Goal: Task Accomplishment & Management: Complete application form

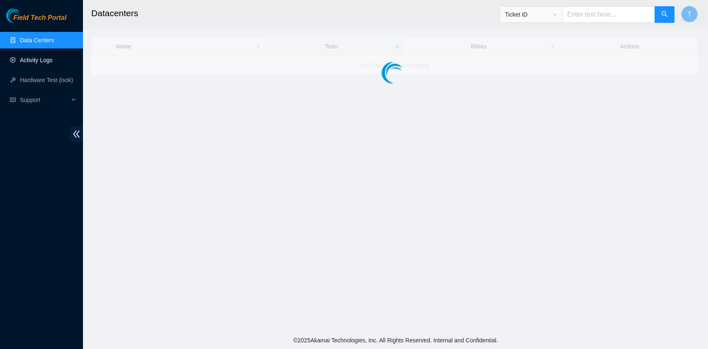
click at [51, 58] on link "Activity Logs" at bounding box center [36, 60] width 33 height 7
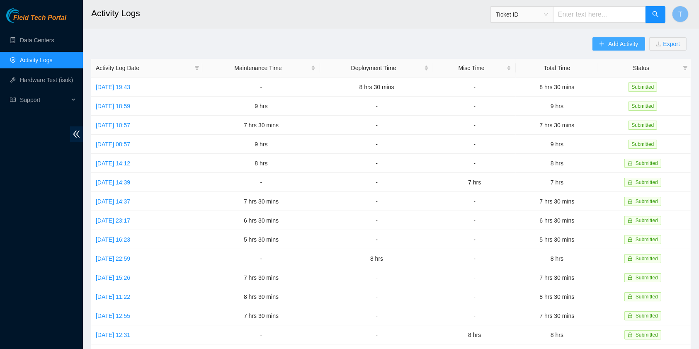
click at [614, 43] on span "Add Activity" at bounding box center [623, 43] width 30 height 9
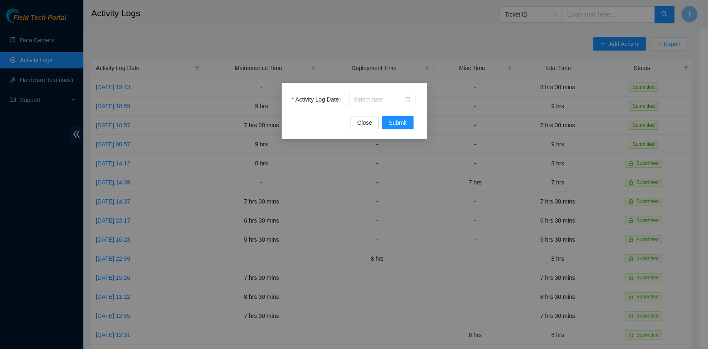
click at [368, 97] on input "Activity Log Date" at bounding box center [378, 99] width 49 height 9
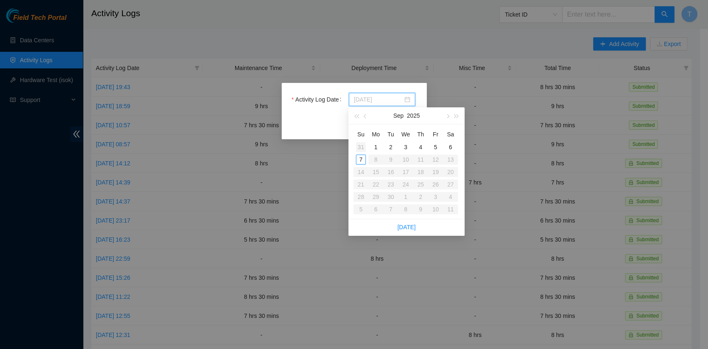
type input "[DATE]"
click at [303, 43] on div "Activity Log Date Close Submit" at bounding box center [354, 174] width 708 height 349
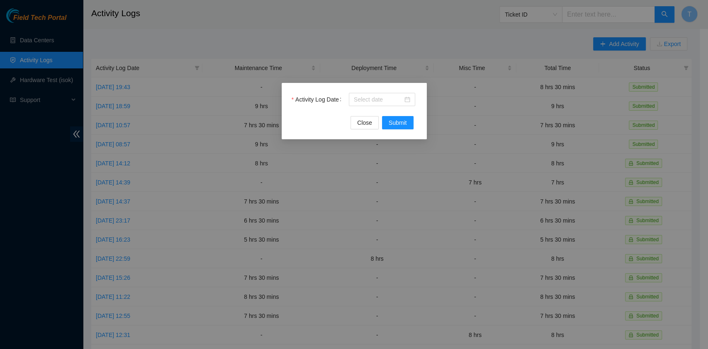
click at [27, 53] on div "Activity Log Date Close Submit" at bounding box center [354, 174] width 708 height 349
click at [29, 46] on div "Activity Log Date Close Submit" at bounding box center [354, 174] width 708 height 349
click at [32, 41] on div "Activity Log Date Close Submit" at bounding box center [354, 174] width 708 height 349
click at [360, 126] on span "Close" at bounding box center [364, 122] width 15 height 9
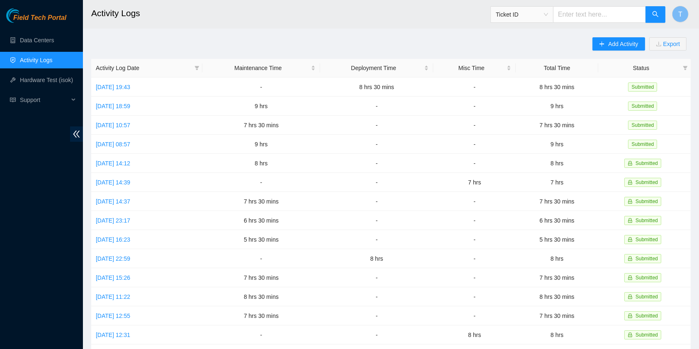
click at [55, 31] on ul "Data Centers Activity Logs Hardware Test (isok) Support" at bounding box center [41, 70] width 83 height 80
click at [50, 40] on link "Data Centers" at bounding box center [37, 40] width 34 height 7
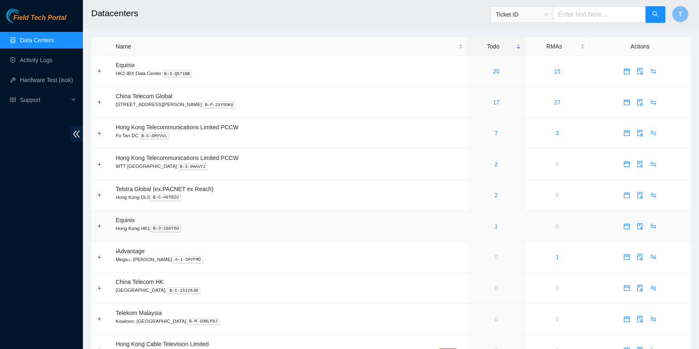
click at [484, 226] on div "1" at bounding box center [496, 226] width 49 height 9
click at [483, 224] on div "1" at bounding box center [496, 226] width 49 height 9
click at [493, 70] on link "20" at bounding box center [496, 71] width 7 height 7
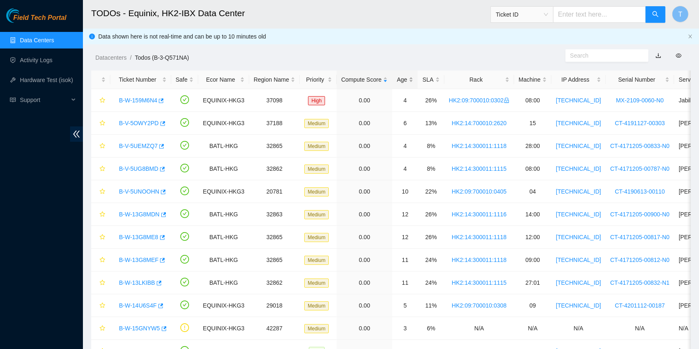
click at [397, 77] on div "Age" at bounding box center [405, 79] width 17 height 9
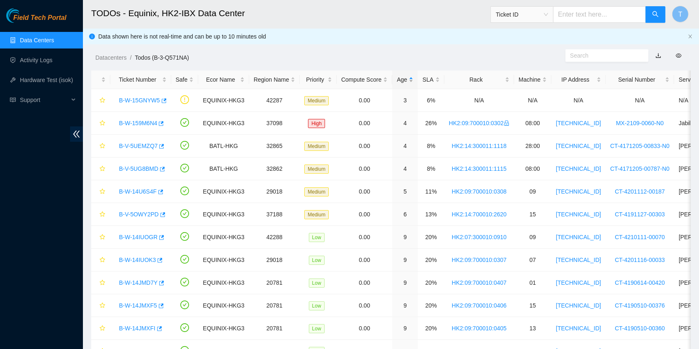
click at [400, 78] on div "Age" at bounding box center [405, 79] width 17 height 9
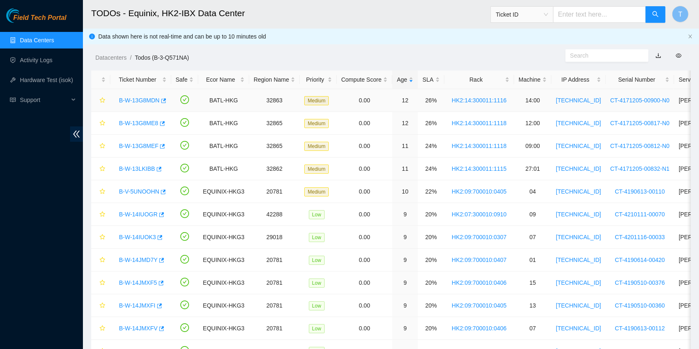
click at [147, 97] on link "B-W-13G8MDN" at bounding box center [139, 100] width 41 height 7
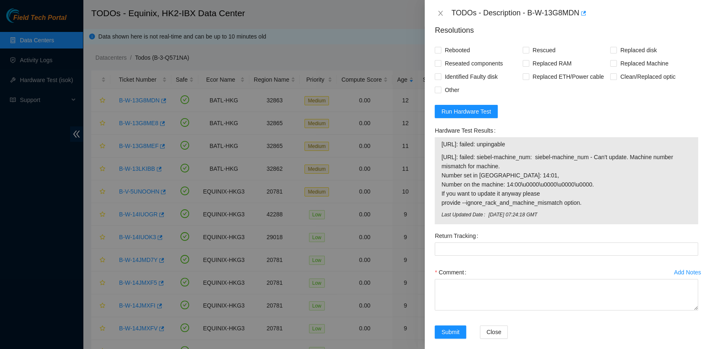
scroll to position [437, 0]
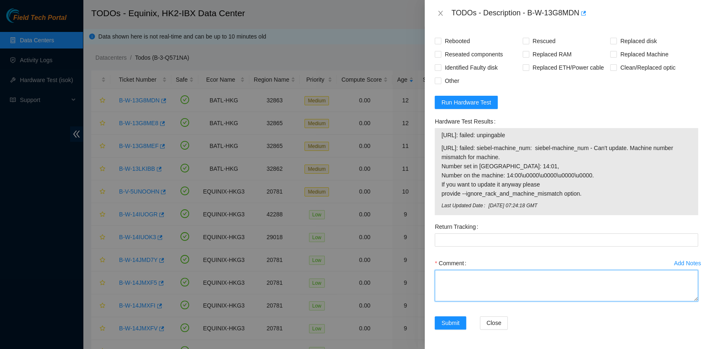
click at [479, 270] on textarea "Comment" at bounding box center [566, 286] width 263 height 32
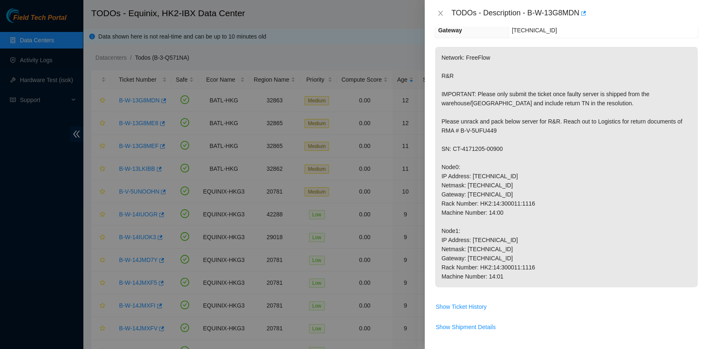
scroll to position [106, 0]
drag, startPoint x: 512, startPoint y: 153, endPoint x: 453, endPoint y: 148, distance: 58.7
click at [460, 148] on p "Network: FreeFlow R&R IMPORTANT: Please only submit the ticket once faulty serv…" at bounding box center [566, 167] width 262 height 240
click at [451, 148] on p "Network: FreeFlow R&R IMPORTANT: Please only submit the ticket once faulty serv…" at bounding box center [566, 167] width 262 height 240
drag, startPoint x: 451, startPoint y: 147, endPoint x: 516, endPoint y: 147, distance: 65.1
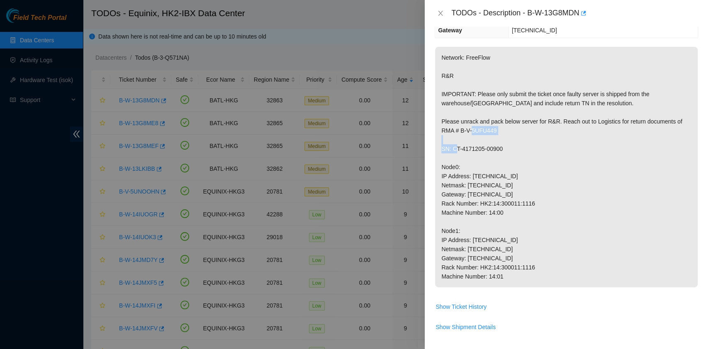
click at [516, 147] on p "Network: FreeFlow R&R IMPORTANT: Please only submit the ticket once faulty serv…" at bounding box center [566, 167] width 262 height 240
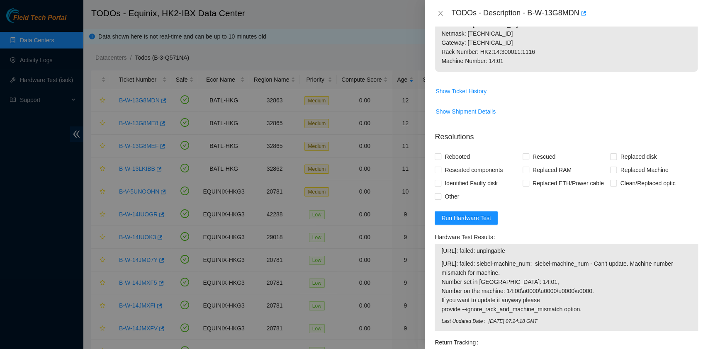
scroll to position [380, 0]
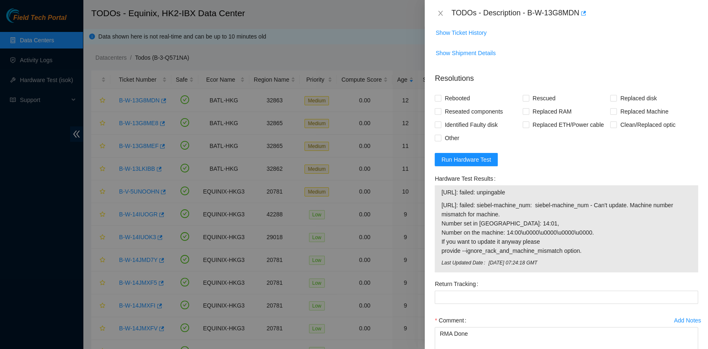
click at [500, 259] on span "Mon, 18 Aug 2025 07:24:18 GMT" at bounding box center [589, 263] width 203 height 8
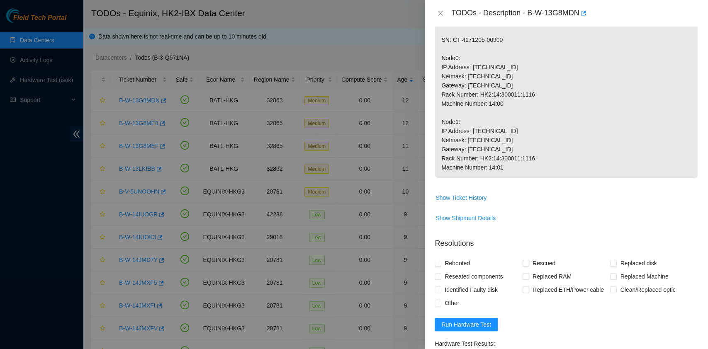
scroll to position [215, 0]
click at [512, 83] on p "Network: FreeFlow R&R IMPORTANT: Please only submit the ticket once faulty serv…" at bounding box center [566, 58] width 262 height 240
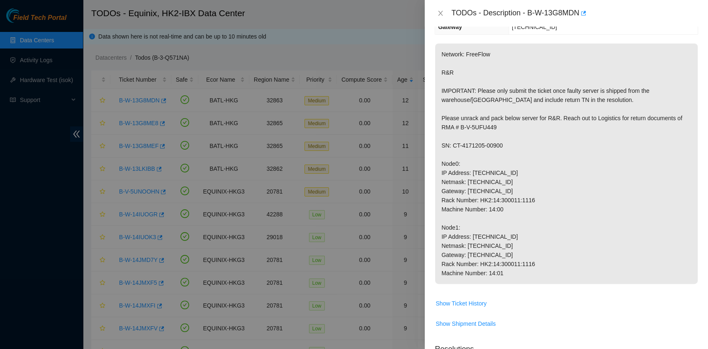
click at [504, 134] on p "Network: FreeFlow R&R IMPORTANT: Please only submit the ticket once faulty serv…" at bounding box center [566, 164] width 262 height 240
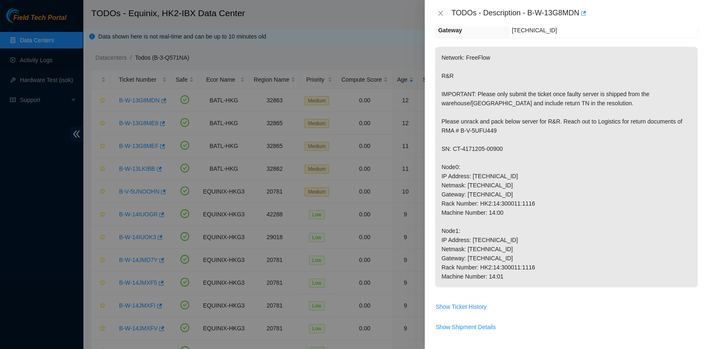
drag, startPoint x: 516, startPoint y: 144, endPoint x: 504, endPoint y: 153, distance: 14.6
click at [505, 153] on p "Network: FreeFlow R&R IMPORTANT: Please only submit the ticket once faulty serv…" at bounding box center [566, 167] width 262 height 240
drag, startPoint x: 511, startPoint y: 154, endPoint x: 451, endPoint y: 151, distance: 60.2
click at [451, 151] on p "Network: FreeFlow R&R IMPORTANT: Please only submit the ticket once faulty serv…" at bounding box center [566, 168] width 262 height 240
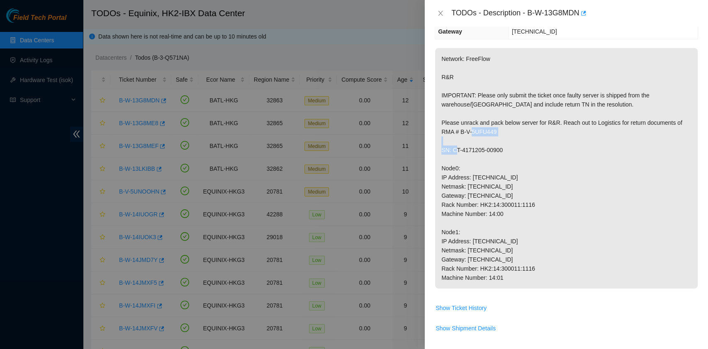
copy p "CT-4171205-00900"
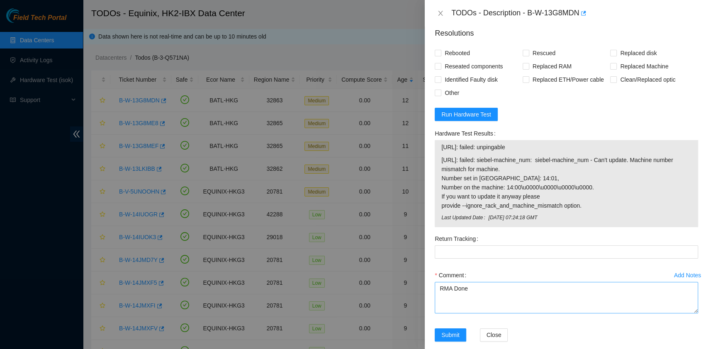
scroll to position [437, 0]
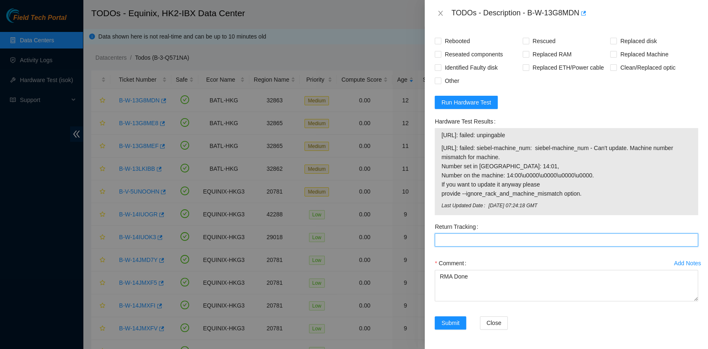
click at [473, 237] on Tracking "Return Tracking" at bounding box center [566, 239] width 263 height 13
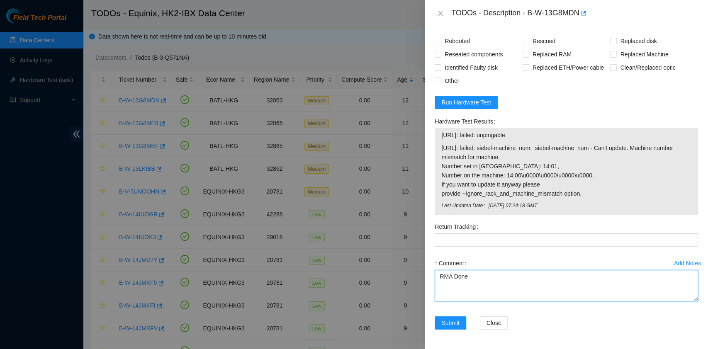
click at [486, 273] on textarea "RMA Done" at bounding box center [566, 286] width 263 height 32
paste textarea "473665210831"
type textarea "RMA Done shipped under - 473665210831"
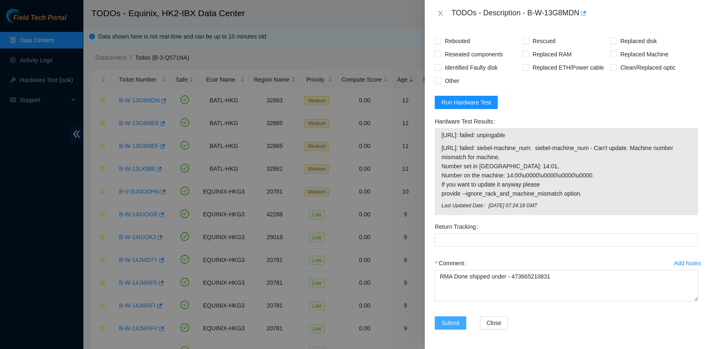
click at [439, 326] on button "Submit" at bounding box center [451, 322] width 32 height 13
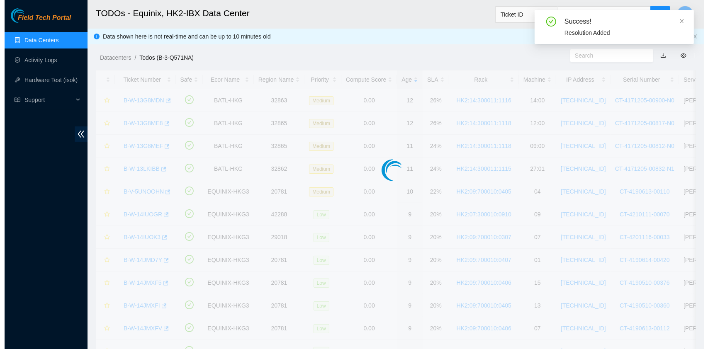
scroll to position [211, 0]
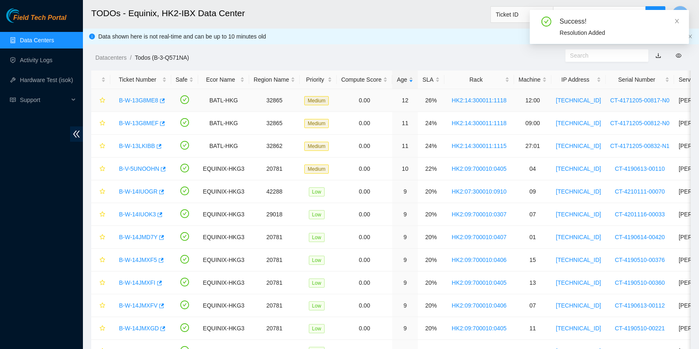
click at [144, 102] on link "B-W-13G8ME8" at bounding box center [138, 100] width 39 height 7
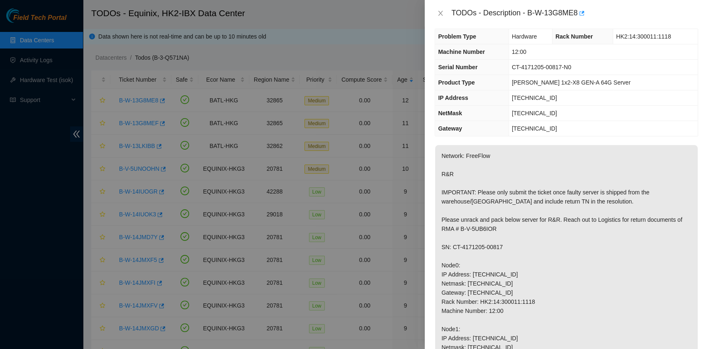
scroll to position [2, 0]
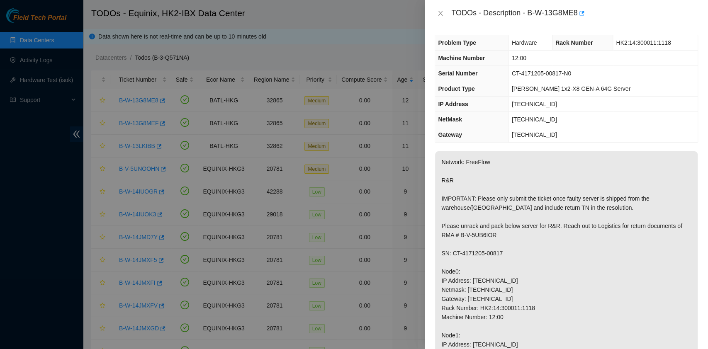
click at [544, 176] on p "Network: FreeFlow R&R IMPORTANT: Please only submit the ticket once faulty serv…" at bounding box center [566, 271] width 262 height 240
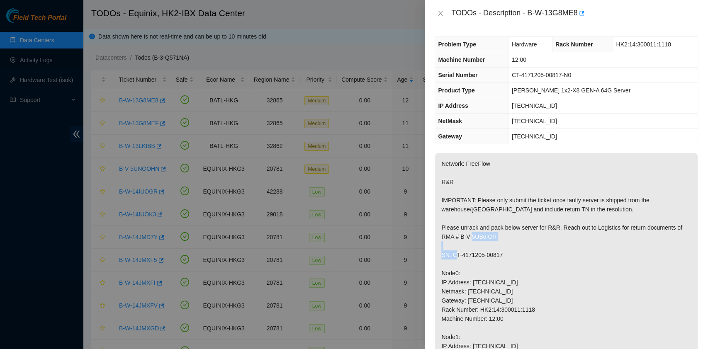
drag, startPoint x: 507, startPoint y: 255, endPoint x: 451, endPoint y: 251, distance: 56.5
click at [451, 251] on p "Network: FreeFlow R&R IMPORTANT: Please only submit the ticket once faulty serv…" at bounding box center [566, 273] width 262 height 240
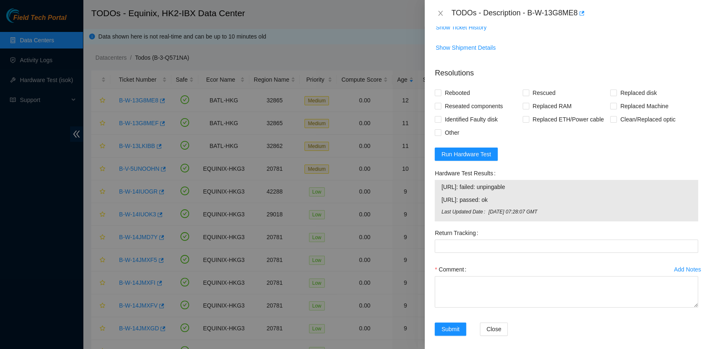
click at [478, 310] on div "Comment" at bounding box center [566, 288] width 263 height 50
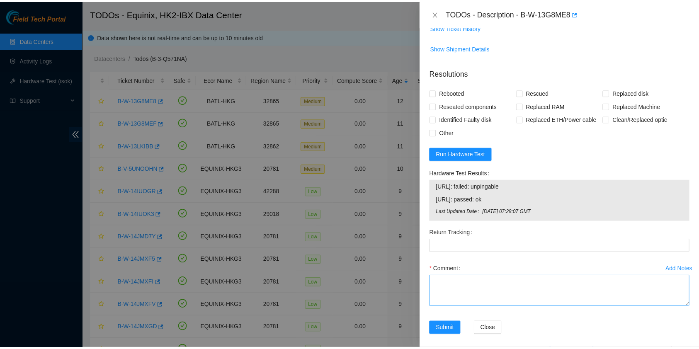
scroll to position [386, 0]
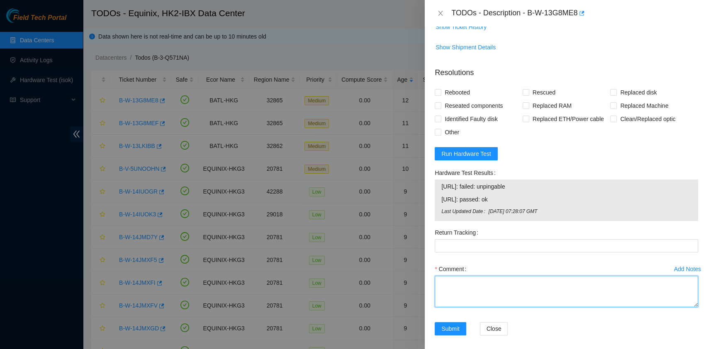
click at [479, 286] on textarea "Comment" at bounding box center [566, 292] width 263 height 32
paste textarea "473665210820"
type textarea "shipped under -473665210820"
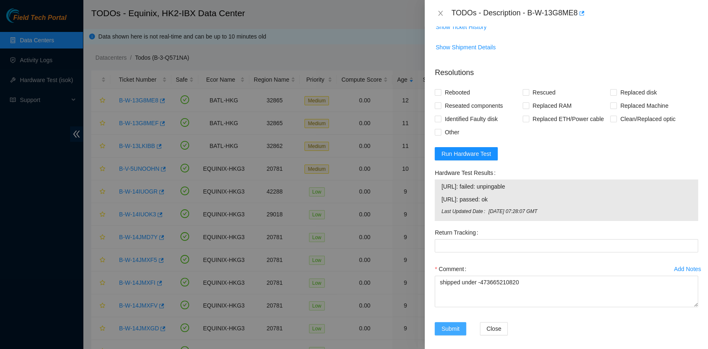
click at [452, 327] on span "Submit" at bounding box center [450, 328] width 18 height 9
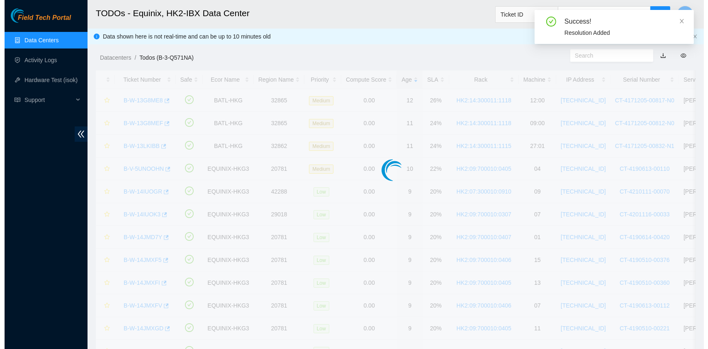
scroll to position [194, 0]
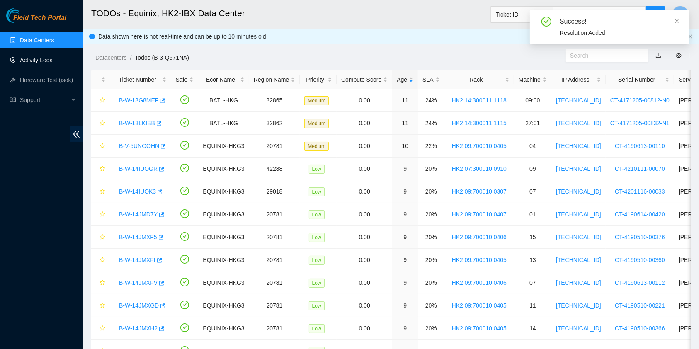
click at [38, 60] on link "Activity Logs" at bounding box center [36, 60] width 33 height 7
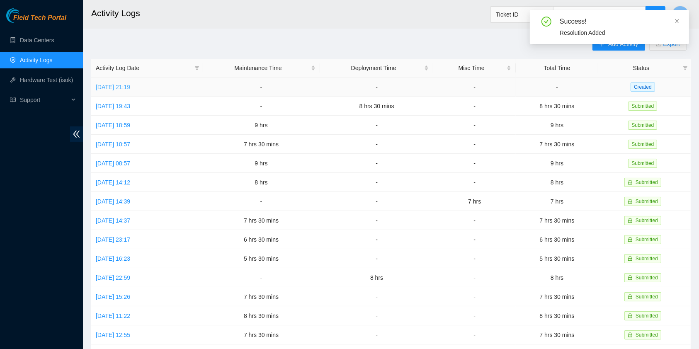
click at [129, 85] on link "Sun, 07 Sep 2025 21:19" at bounding box center [113, 87] width 34 height 7
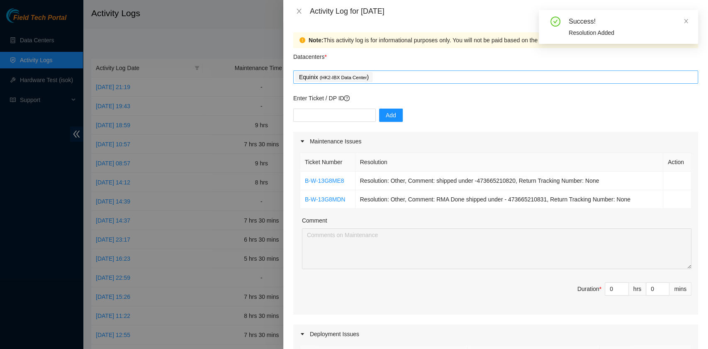
click at [394, 75] on div "Equinix ( HK2-IBX Data Center )" at bounding box center [495, 77] width 401 height 12
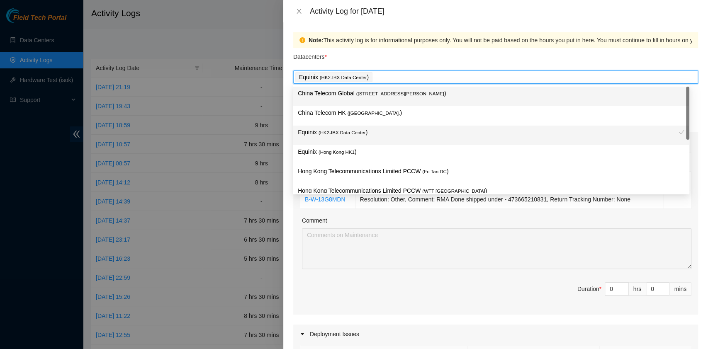
click at [370, 111] on span "( Hong Kong." at bounding box center [373, 113] width 53 height 5
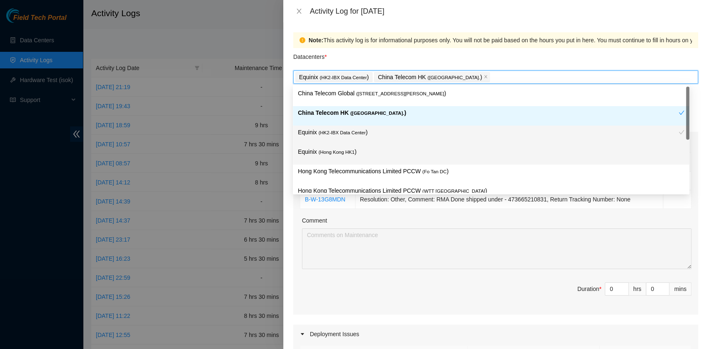
click at [384, 165] on div "Hong Kong Telecommunications Limited PCCW ( Fo Tan DC )" at bounding box center [491, 174] width 396 height 19
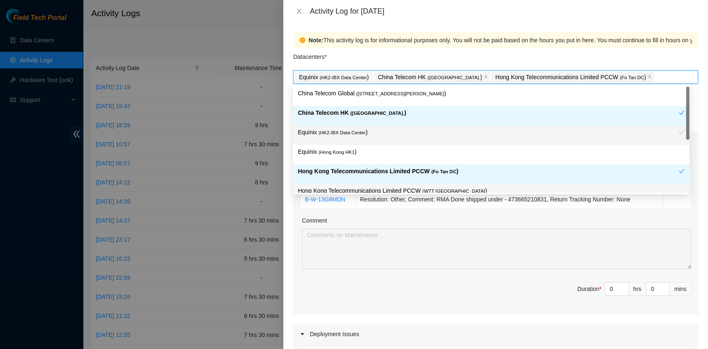
click at [394, 185] on div "Hong Kong Telecommunications Limited PCCW ( WTT DC )" at bounding box center [491, 193] width 396 height 19
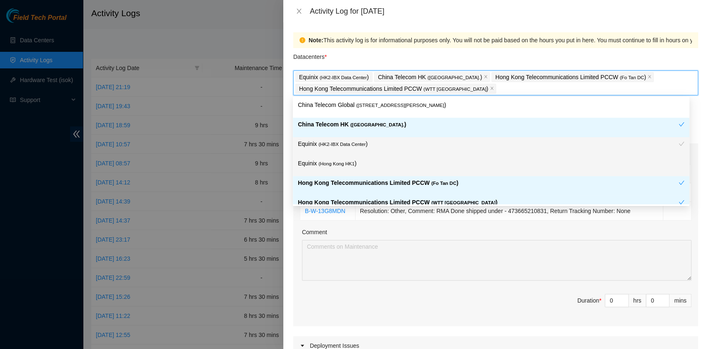
click at [351, 160] on p "Equinix ( Hong Kong HK1 )" at bounding box center [491, 164] width 386 height 10
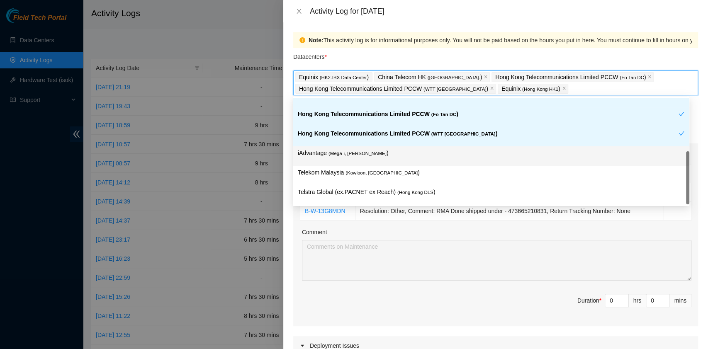
scroll to position [69, 0]
click at [388, 151] on p "iAdvantage ( Mega-i, Chai Wan )" at bounding box center [491, 153] width 386 height 10
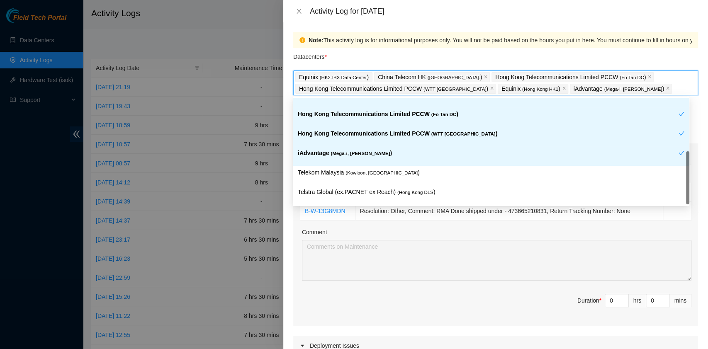
click at [392, 168] on p "Telekom Malaysia ( Kowloon, Hong Kong )" at bounding box center [491, 173] width 386 height 10
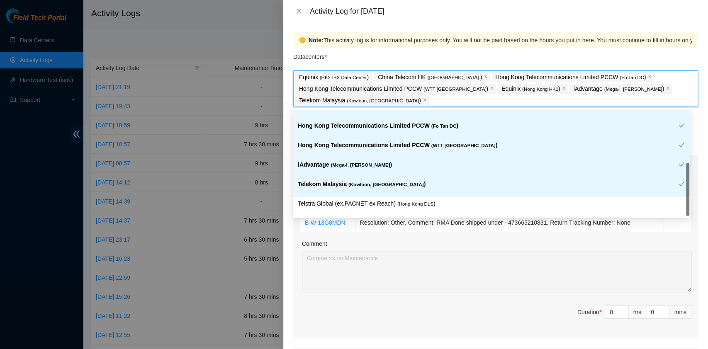
click at [421, 199] on p "Telstra Global (ex.PACNET ex Reach) ( Hong Kong DLS )" at bounding box center [491, 204] width 386 height 10
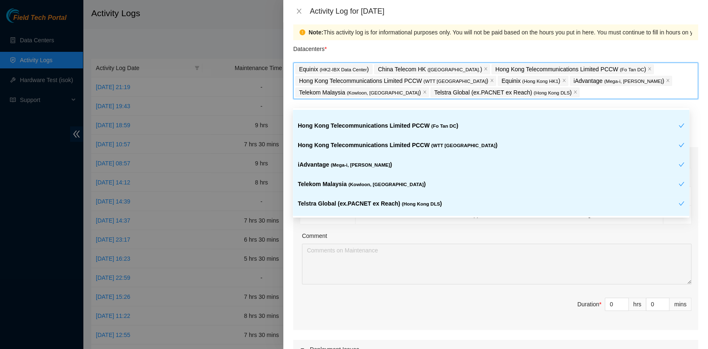
click at [479, 41] on div "Datacenters *" at bounding box center [495, 51] width 405 height 22
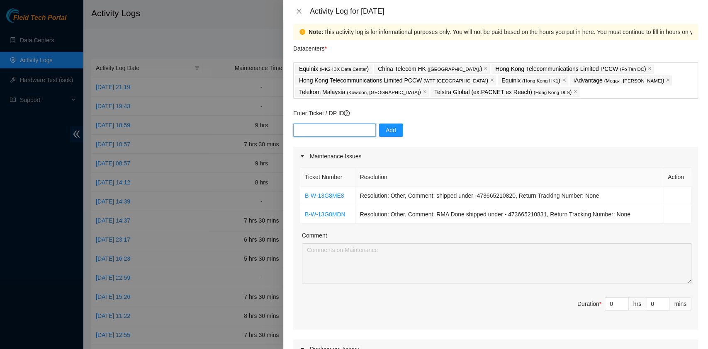
click at [353, 128] on input "text" at bounding box center [334, 130] width 83 height 13
paste input "B-W-14JMXP2"
type input "B-W-14JMXP2"
click at [386, 126] on span "Add" at bounding box center [391, 130] width 10 height 9
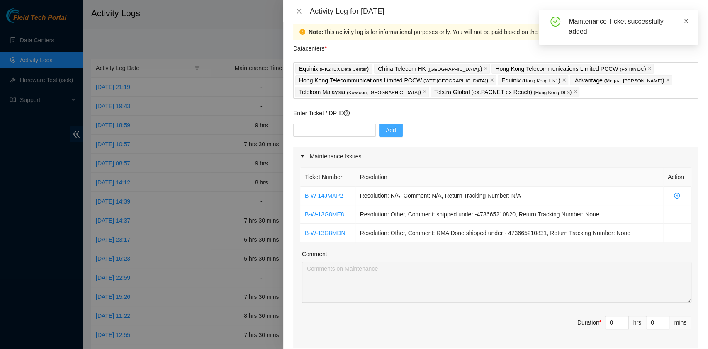
click at [683, 23] on icon "close" at bounding box center [686, 21] width 6 height 6
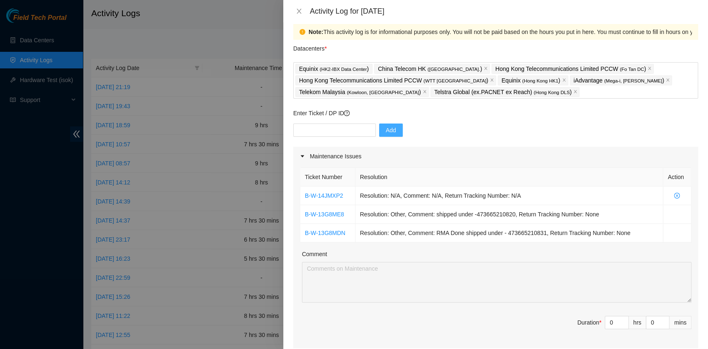
click at [333, 137] on div "Add" at bounding box center [495, 135] width 405 height 23
click at [333, 136] on input "text" at bounding box center [334, 130] width 83 height 13
paste input "B-W-14UU5GG"
type input "B-W-14UU5GG"
click at [386, 132] on span "Add" at bounding box center [391, 130] width 10 height 9
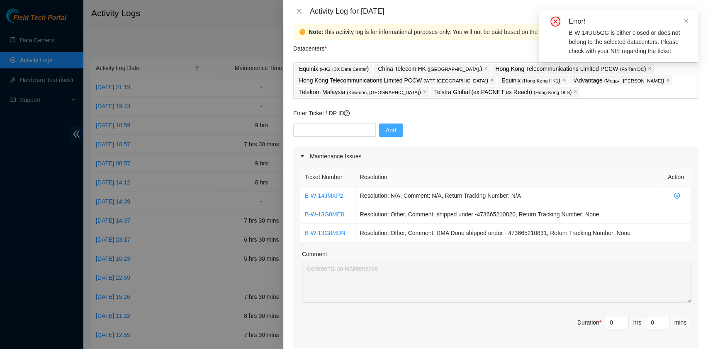
click at [308, 121] on div "Enter Ticket / DP ID Add" at bounding box center [495, 128] width 405 height 38
click at [315, 126] on input "text" at bounding box center [334, 130] width 83 height 13
paste input "B-W-14UU5GG"
click at [294, 125] on input "B-W-14UU5GG" at bounding box center [334, 130] width 83 height 13
click at [345, 125] on input "B-W-14UU5GG" at bounding box center [334, 130] width 83 height 13
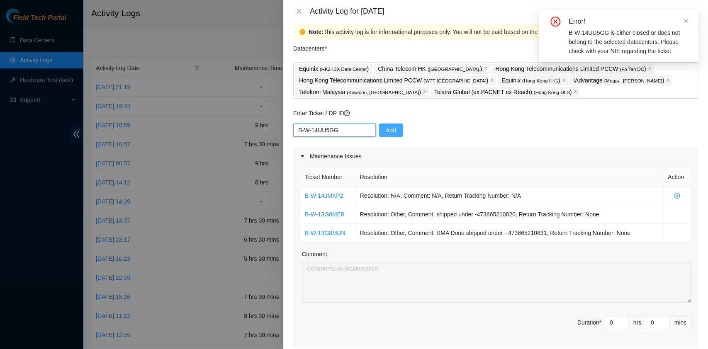
type input "B-W-14UU5GG"
click at [385, 120] on div "Enter Ticket / DP ID B-W-14UU5GG Add" at bounding box center [495, 128] width 405 height 38
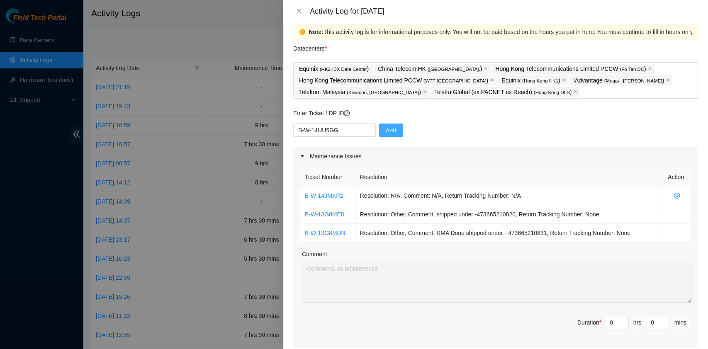
click at [386, 126] on span "Add" at bounding box center [391, 130] width 10 height 9
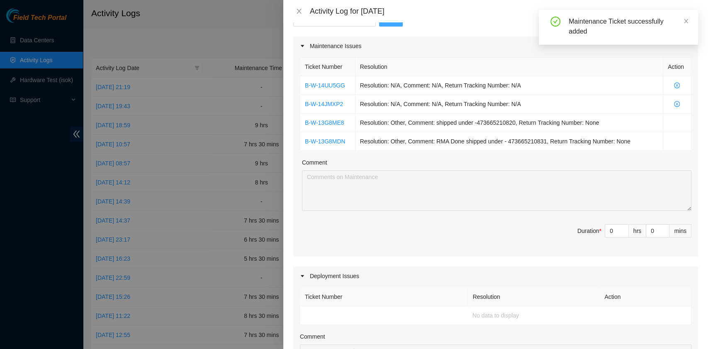
scroll to position [119, 0]
drag, startPoint x: 605, startPoint y: 233, endPoint x: 592, endPoint y: 232, distance: 12.9
click at [592, 232] on span "Duration * 0 hrs 0 mins" at bounding box center [495, 235] width 391 height 23
type input "8"
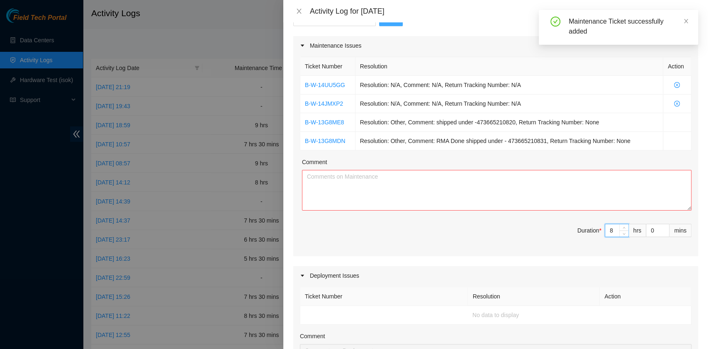
type input "8"
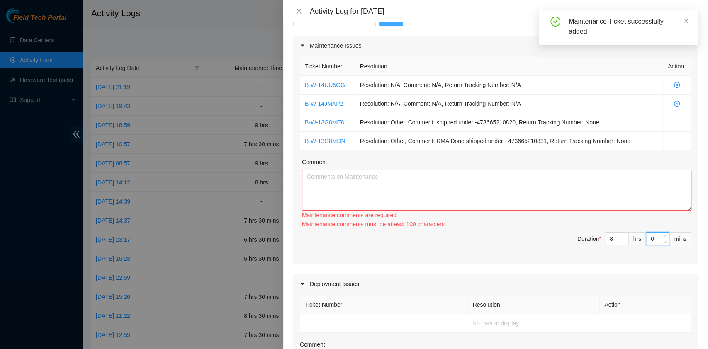
type input "3"
type input "30"
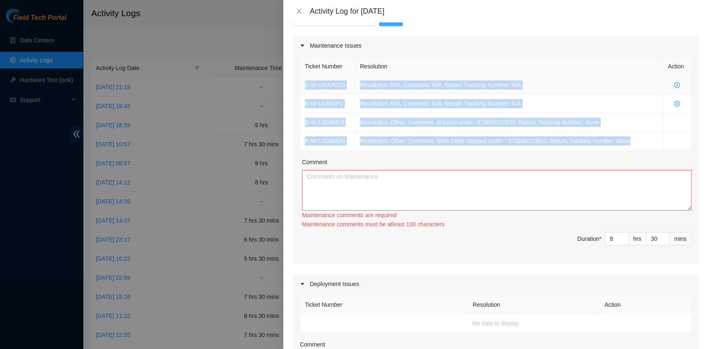
drag, startPoint x: 640, startPoint y: 137, endPoint x: 304, endPoint y: 86, distance: 340.0
click at [304, 86] on tbody "B-W-14UU5GG Resolution: N/A, Comment: N/A, Return Tracking Number: N/A B-W-14JM…" at bounding box center [495, 113] width 391 height 75
copy tbody "B-W-14UU5GG Resolution: N/A, Comment: N/A, Return Tracking Number: N/A B-W-14JM…"
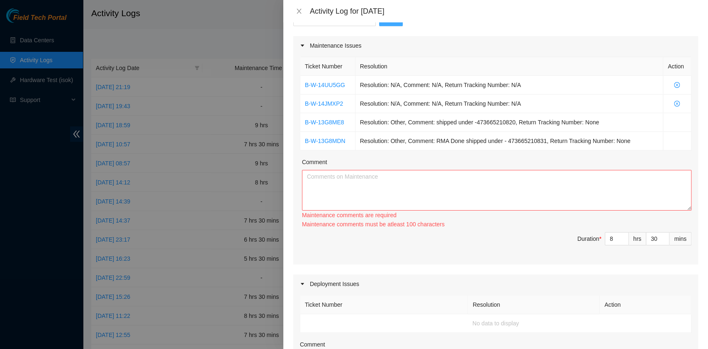
click at [356, 158] on div "Comment" at bounding box center [496, 164] width 389 height 12
click at [356, 170] on textarea "Comment" at bounding box center [496, 190] width 389 height 41
paste textarea "B-W-14UU5GG Resolution: N/A, Comment: N/A, Return Tracking Number: N/A B-W-14JM…"
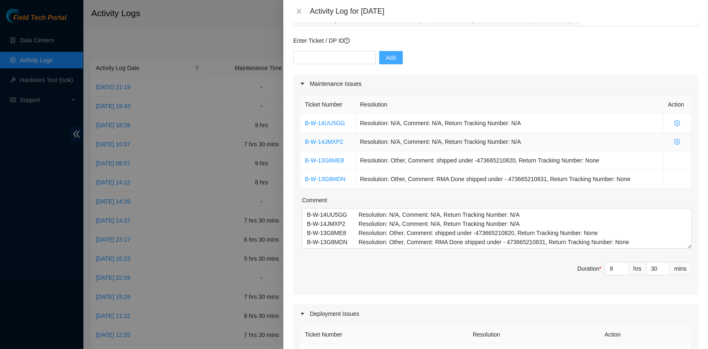
scroll to position [63, 0]
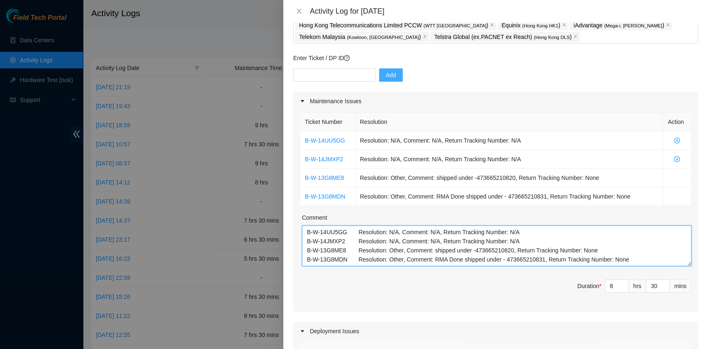
click at [325, 254] on textarea "B-W-14UU5GG Resolution: N/A, Comment: N/A, Return Tracking Number: N/A B-W-14JM…" at bounding box center [496, 246] width 389 height 41
click at [635, 260] on textarea "B-W-14UU5GG Resolution: N/A, Comment: N/A, Return Tracking Number: N/A B-W-14JM…" at bounding box center [496, 246] width 389 height 41
paste textarea "B-W-14IUOK B-W-14IUOKH B-W-14I1B7H B-W-14IUOMH B-W-14JMCVS B-W-14JMCTL B-W-14JM…"
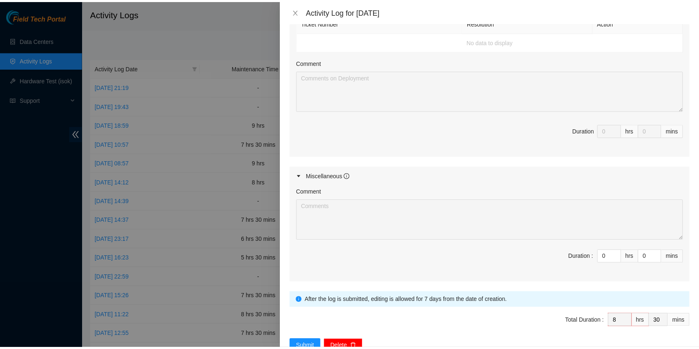
scroll to position [416, 0]
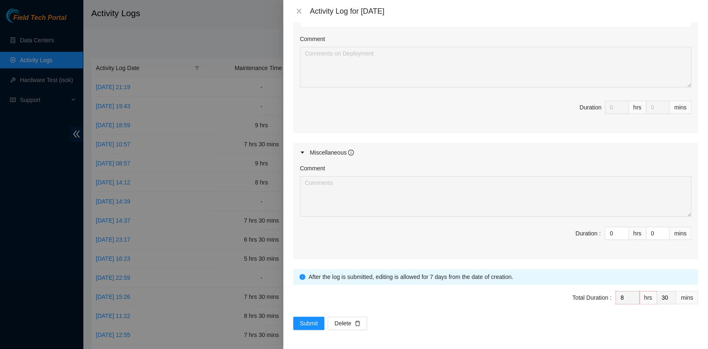
type textarea "B-W-14UU5GG Resolution: N/A, Comment: N/A, Return Tracking Number: N/A B-W-14JM…"
click at [318, 319] on span "Submit" at bounding box center [309, 323] width 18 height 9
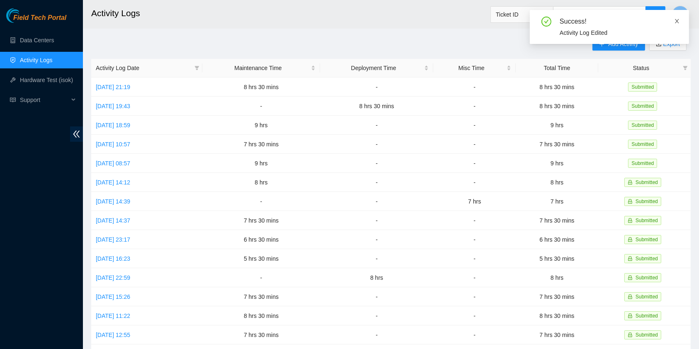
click at [678, 18] on span at bounding box center [677, 21] width 6 height 7
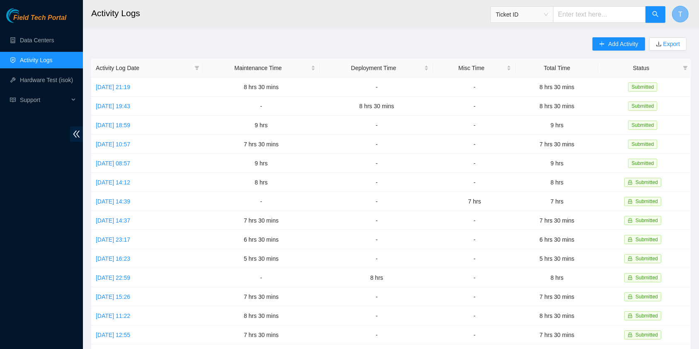
click at [685, 10] on button "T" at bounding box center [680, 14] width 17 height 17
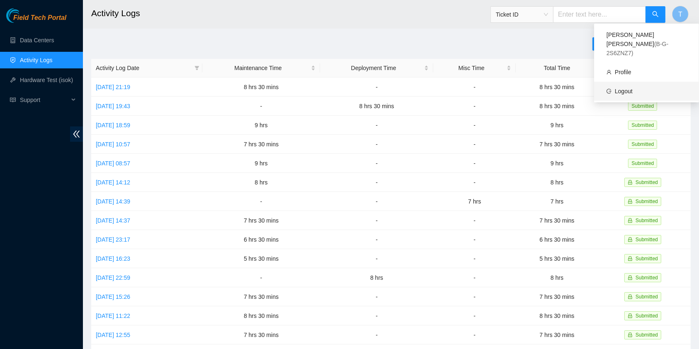
click at [625, 88] on link "Logout" at bounding box center [624, 91] width 18 height 7
